Goal: Navigation & Orientation: Go to known website

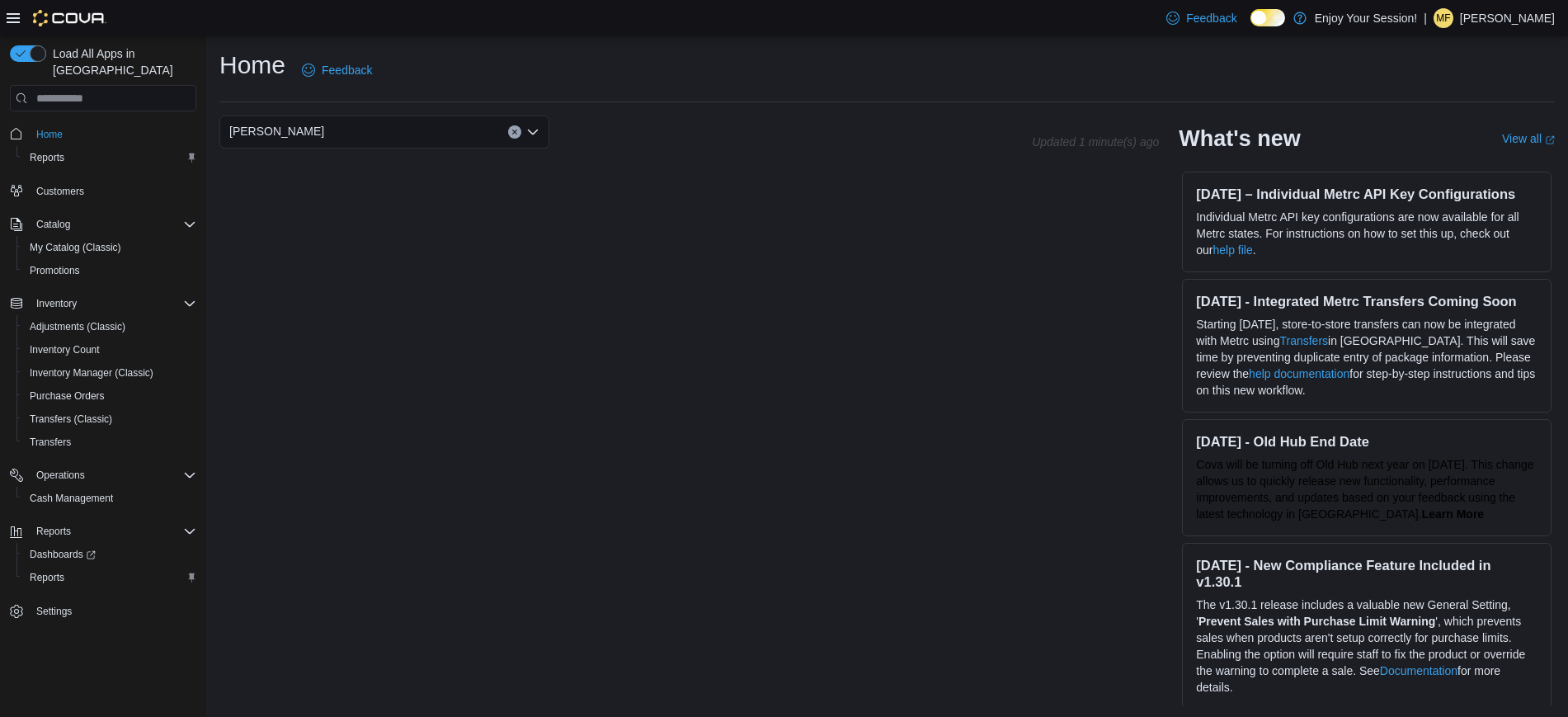
click at [1449, 12] on span "MF" at bounding box center [1442, 18] width 14 height 20
click at [1440, 173] on ul "Change Password Help Cova Learning Sign Out" at bounding box center [1472, 107] width 165 height 146
click at [1436, 160] on span "Sign Out" at bounding box center [1447, 160] width 44 height 17
